Goal: Information Seeking & Learning: Learn about a topic

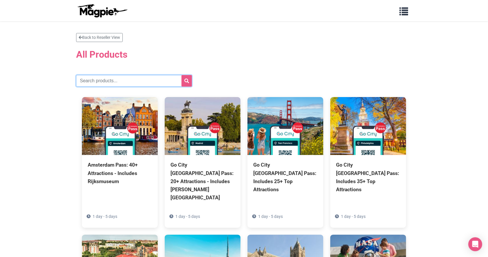
click at [105, 79] on input "text" at bounding box center [134, 81] width 116 height 12
type input "[US_STATE]"
click at [181, 75] on button "submit" at bounding box center [186, 81] width 10 height 12
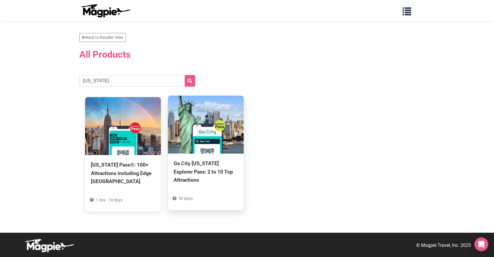
click at [201, 169] on div "Go City [US_STATE] Explorer Pass: 2 to 10 Top Attractions" at bounding box center [206, 171] width 64 height 24
